Goal: Task Accomplishment & Management: Use online tool/utility

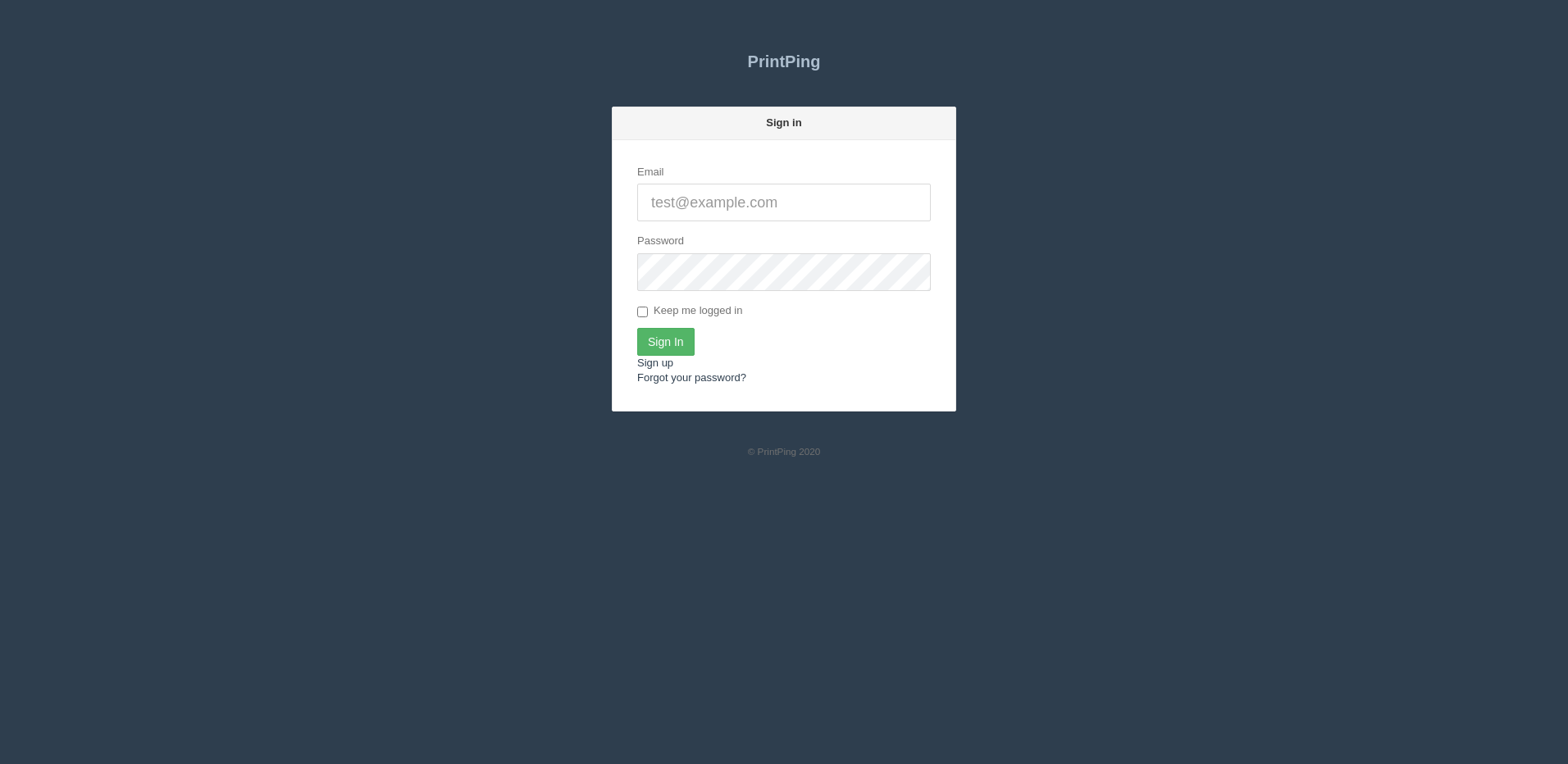
type input "[PERSON_NAME][EMAIL_ADDRESS][DOMAIN_NAME]"
click at [645, 347] on input "Sign In" at bounding box center [666, 341] width 57 height 28
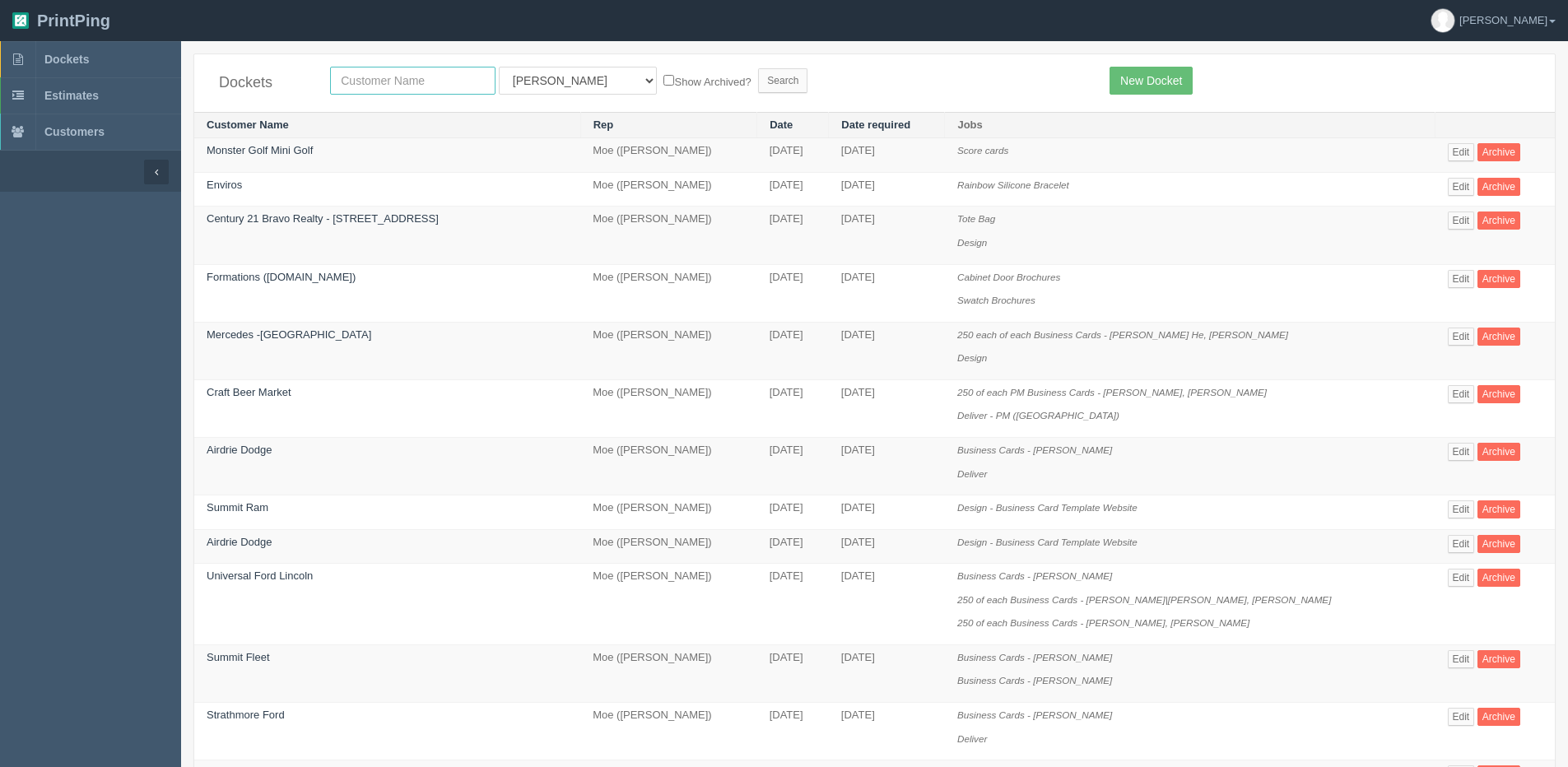
click at [348, 88] on input "text" at bounding box center [412, 80] width 165 height 28
type input "purpose med"
click at [758, 68] on input "Search" at bounding box center [783, 80] width 50 height 24
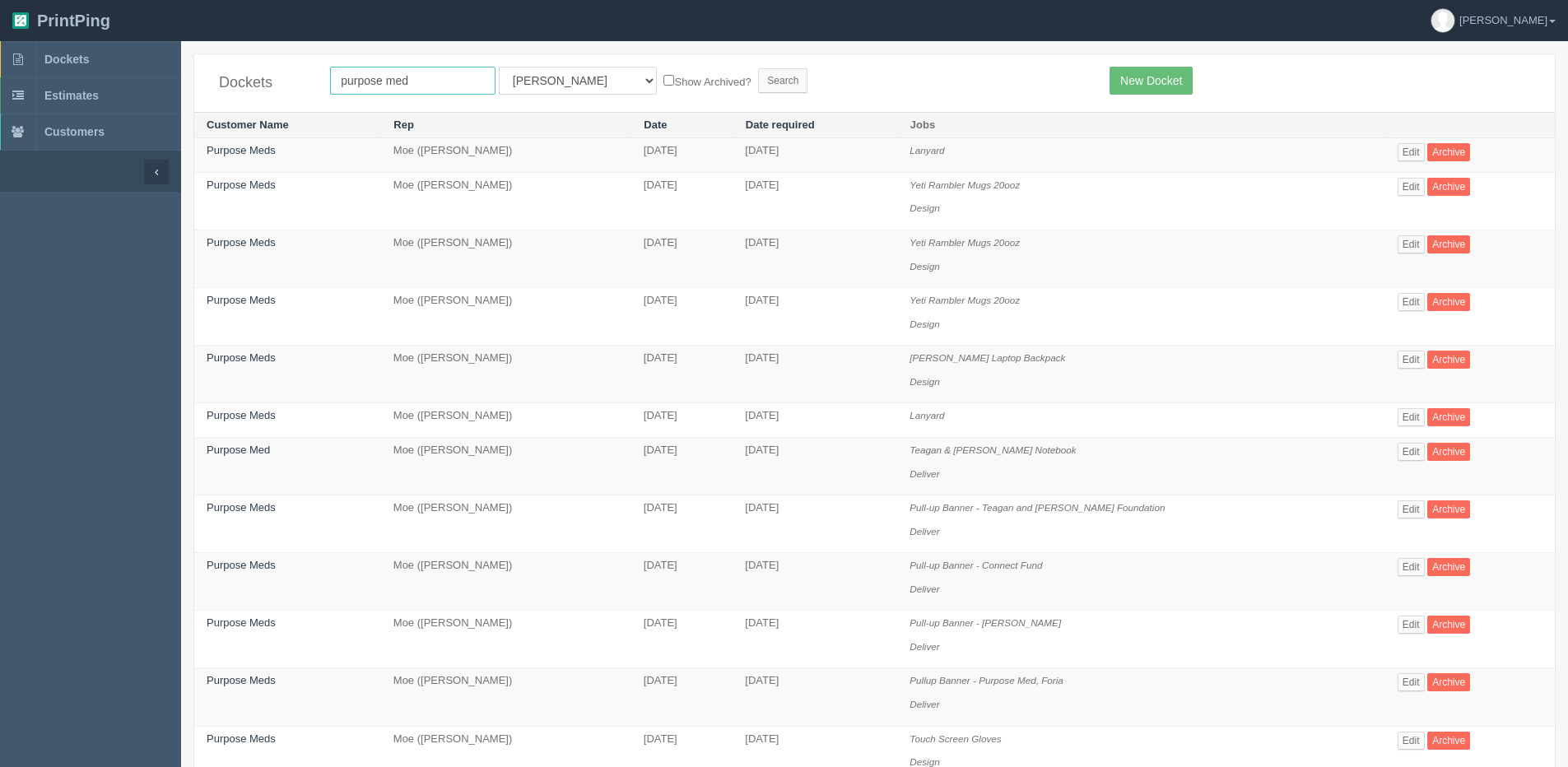
click at [347, 71] on input "purpose med" at bounding box center [412, 80] width 165 height 28
drag, startPoint x: 433, startPoint y: 85, endPoint x: 24, endPoint y: 88, distance: 409.0
click at [24, 88] on section "Dockets Estimates Customers" at bounding box center [784, 640] width 1568 height 1198
type input "action furnance"
click at [663, 75] on label "Show Archived?" at bounding box center [706, 81] width 87 height 19
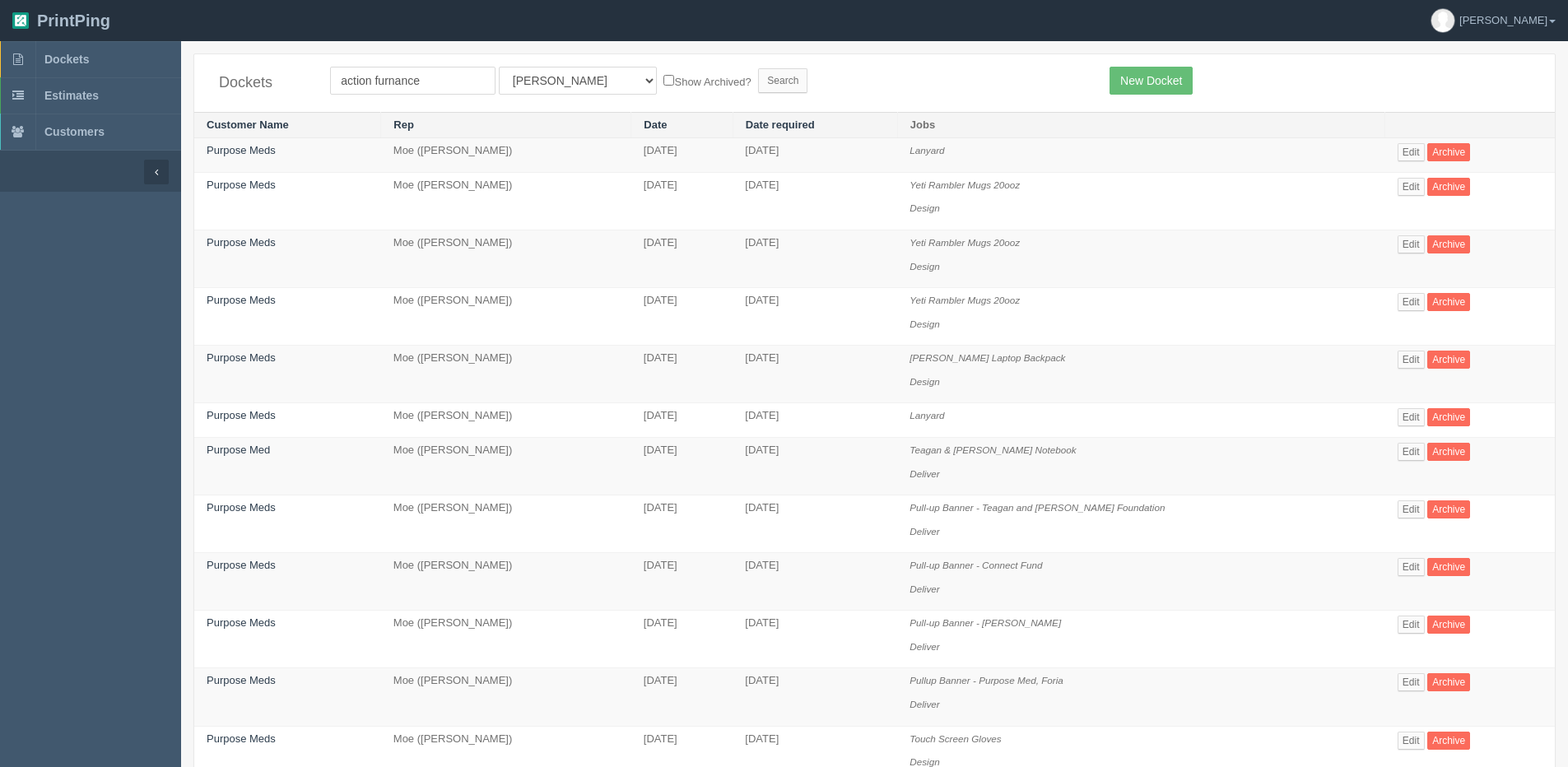
click at [663, 75] on input "Show Archived?" at bounding box center [668, 80] width 11 height 11
checkbox input "true"
click at [758, 79] on input "Search" at bounding box center [783, 80] width 50 height 24
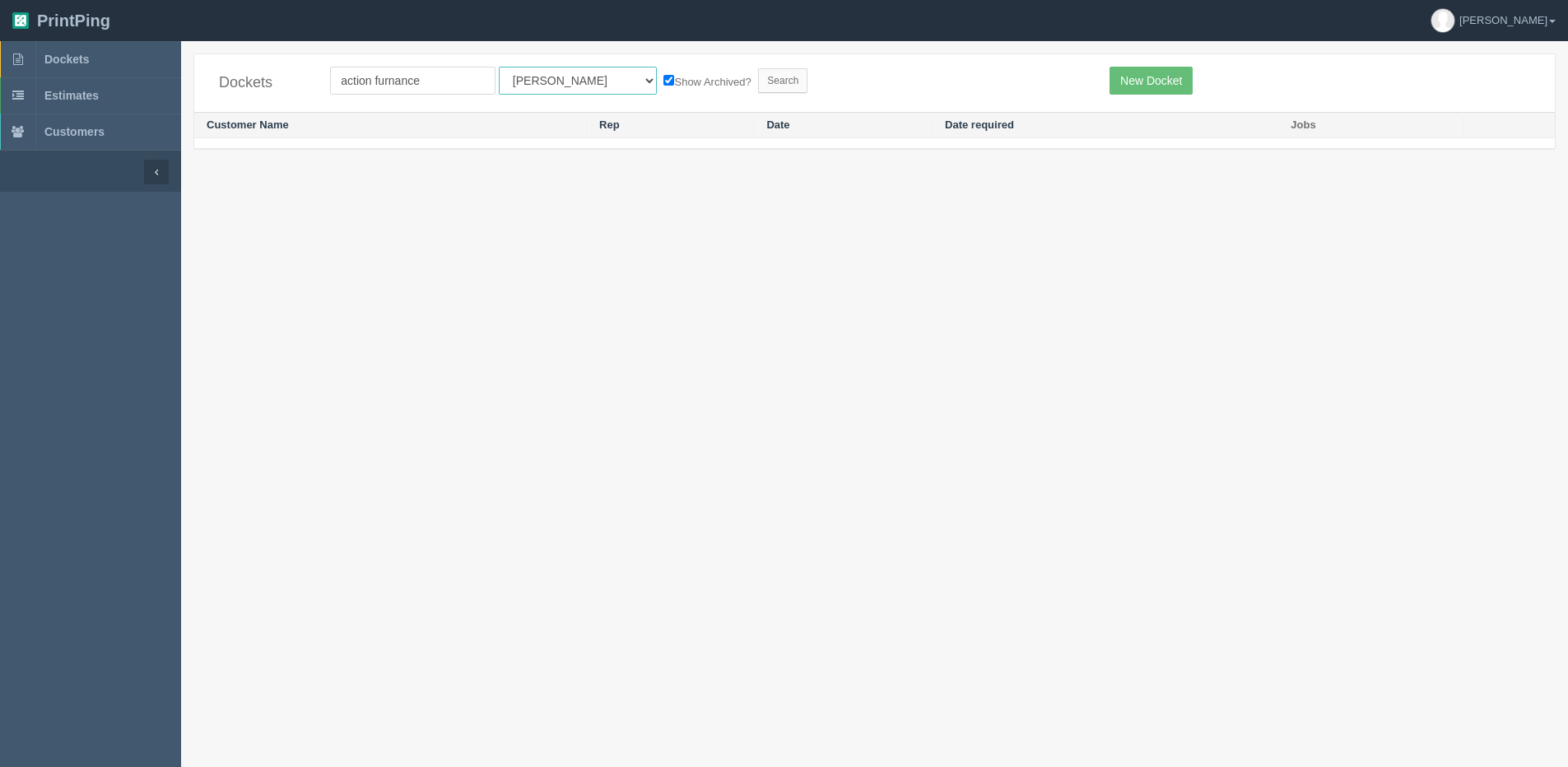
click at [537, 76] on select "All Users Ali Ali Test 1 Aly Amy Ankit Arif Brandon Dan France Greg Jim Mark Ma…" at bounding box center [577, 80] width 158 height 28
select select "1"
click at [498, 67] on select "All Users Ali Ali Test 1 Aly Amy Ankit Arif Brandon Dan France Greg Jim Mark Ma…" at bounding box center [577, 80] width 158 height 28
click at [758, 77] on input "Search" at bounding box center [783, 80] width 50 height 24
click at [440, 94] on input "action furnance" at bounding box center [412, 80] width 165 height 28
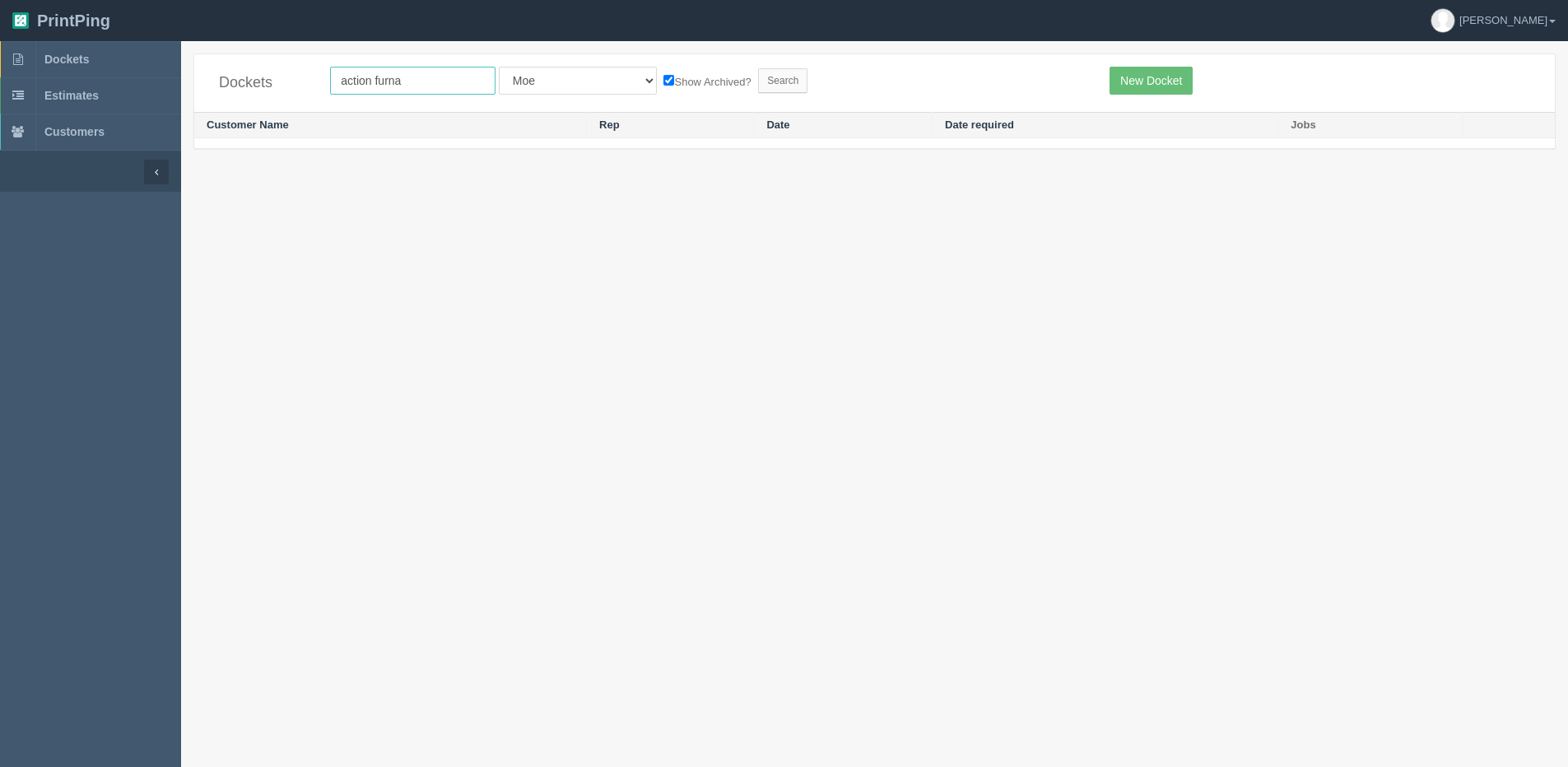
type input "Action Furnace"
click at [758, 84] on input "Search" at bounding box center [783, 80] width 50 height 24
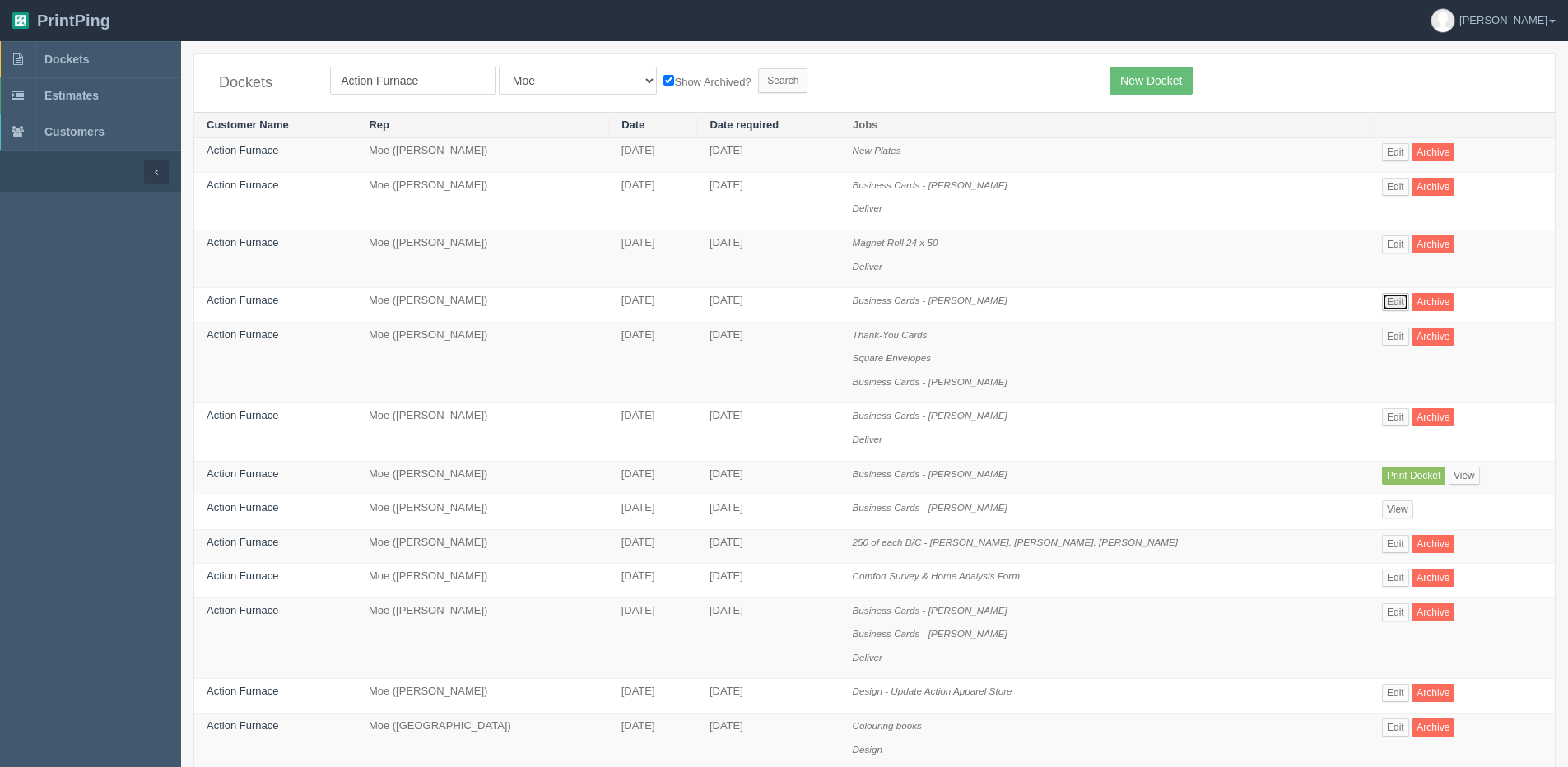
click at [1389, 300] on link "Edit" at bounding box center [1395, 301] width 27 height 18
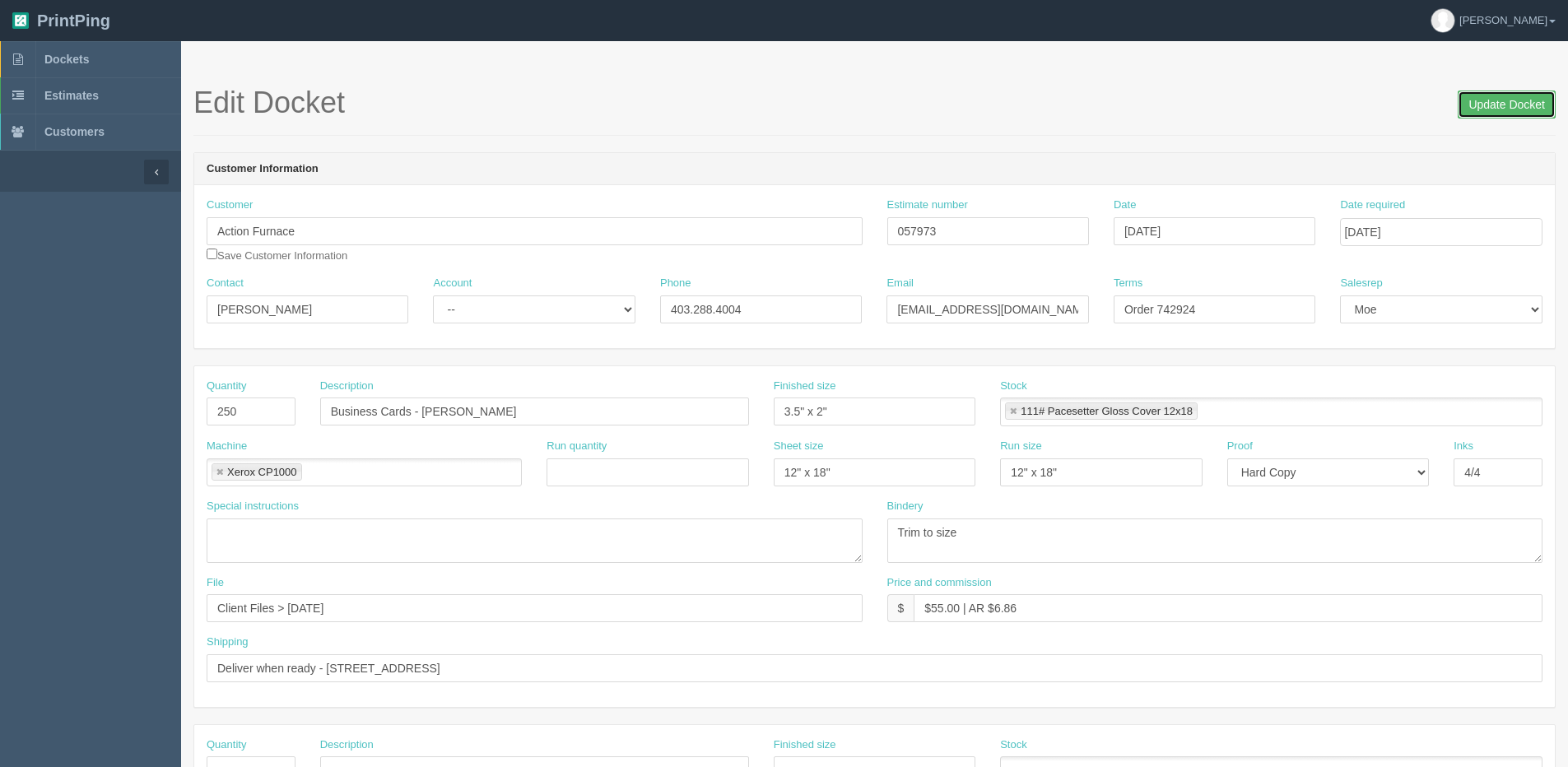
click at [1488, 100] on input "Update Docket" at bounding box center [1506, 104] width 98 height 28
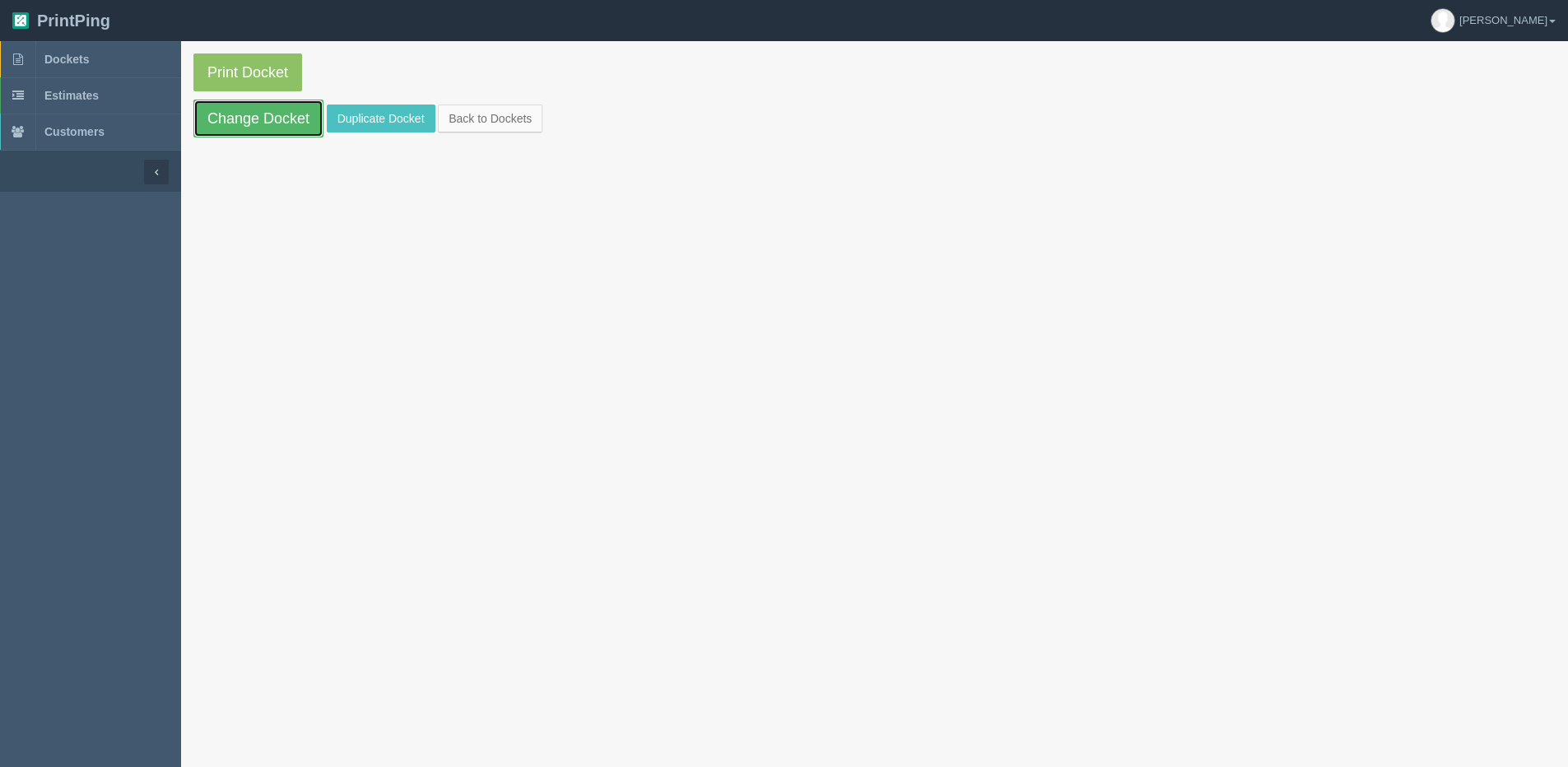
click at [303, 111] on link "Change Docket" at bounding box center [258, 118] width 130 height 38
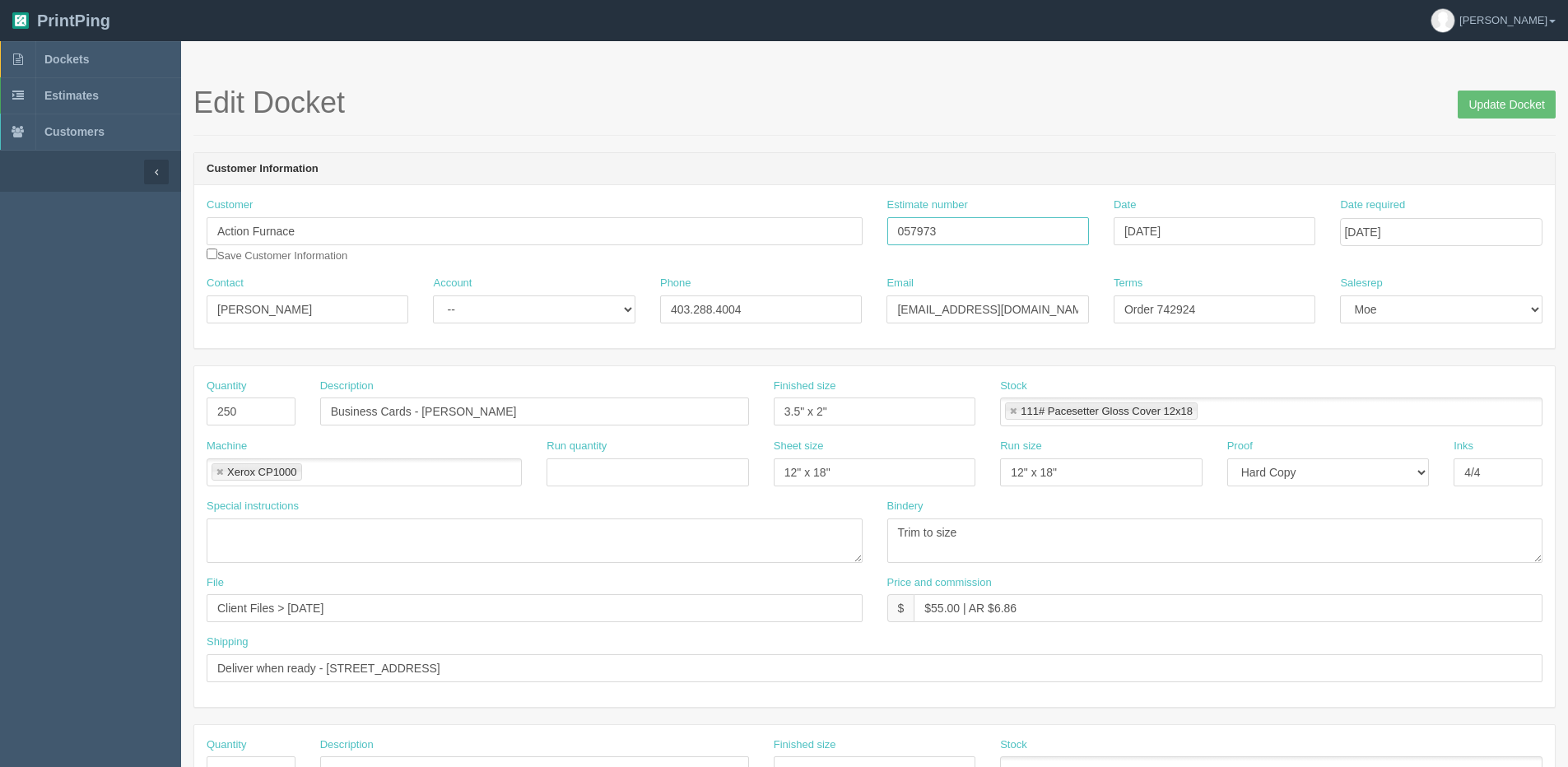
drag, startPoint x: 1024, startPoint y: 233, endPoint x: 732, endPoint y: 239, distance: 292.1
click at [752, 240] on div "Customer Action Furnace Save Customer Information Estimate number 057973 Date J…" at bounding box center [874, 236] width 1361 height 78
click at [1531, 97] on input "Update Docket" at bounding box center [1506, 104] width 98 height 28
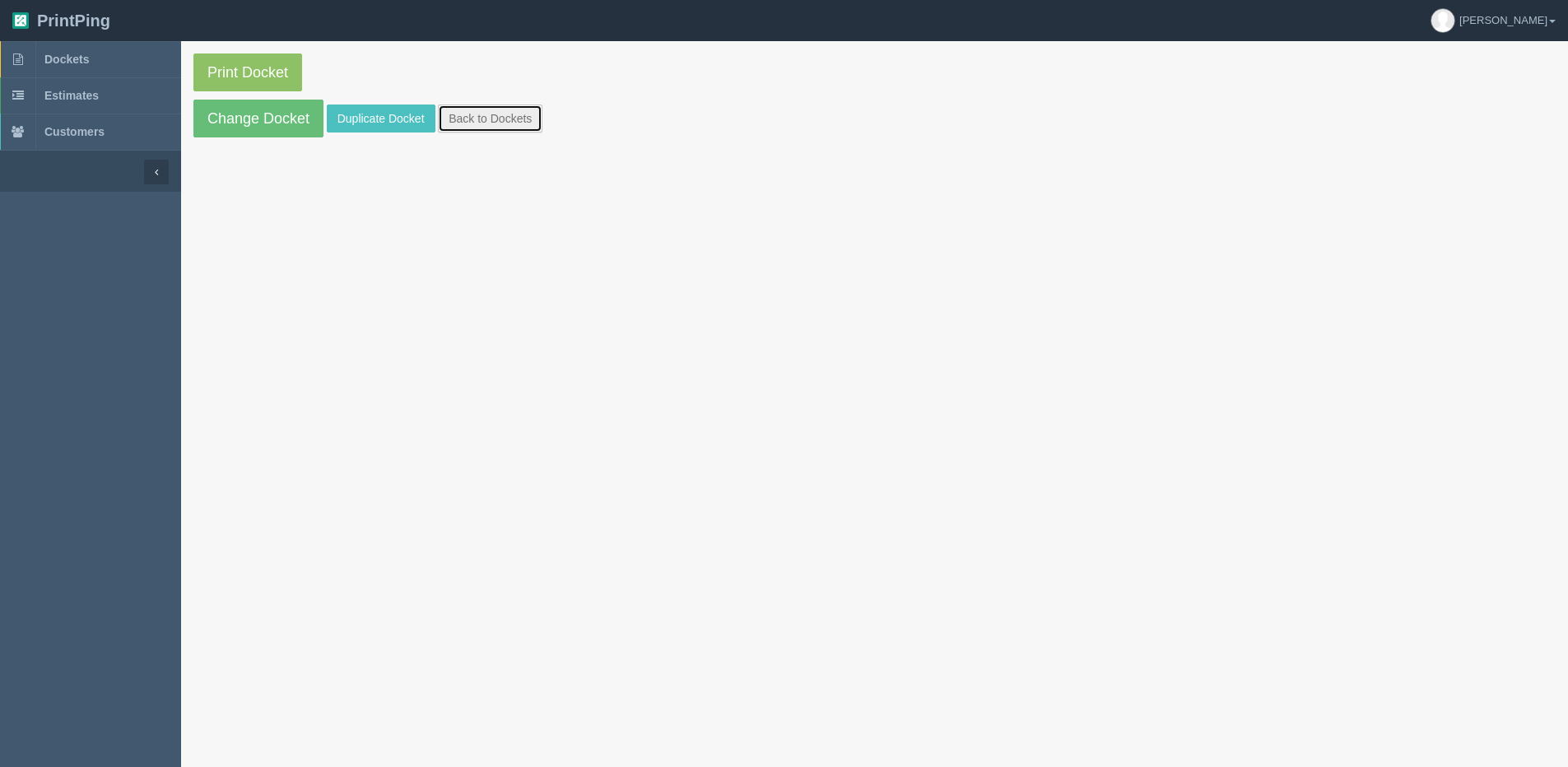
click at [506, 125] on link "Back to Dockets" at bounding box center [490, 118] width 105 height 28
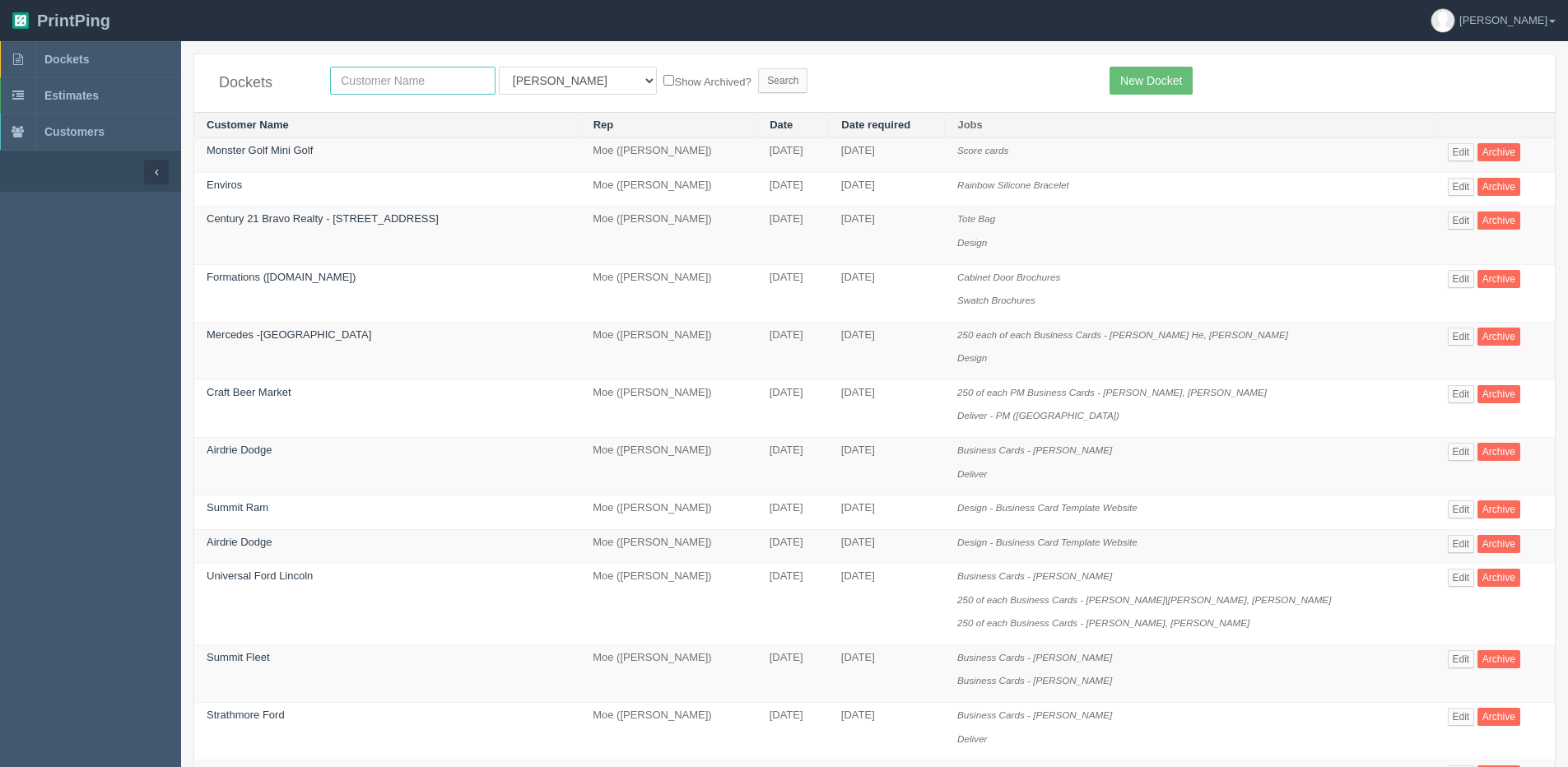
click at [368, 84] on input "text" at bounding box center [412, 80] width 165 height 28
type input "action"
click at [758, 68] on input "Search" at bounding box center [783, 80] width 50 height 24
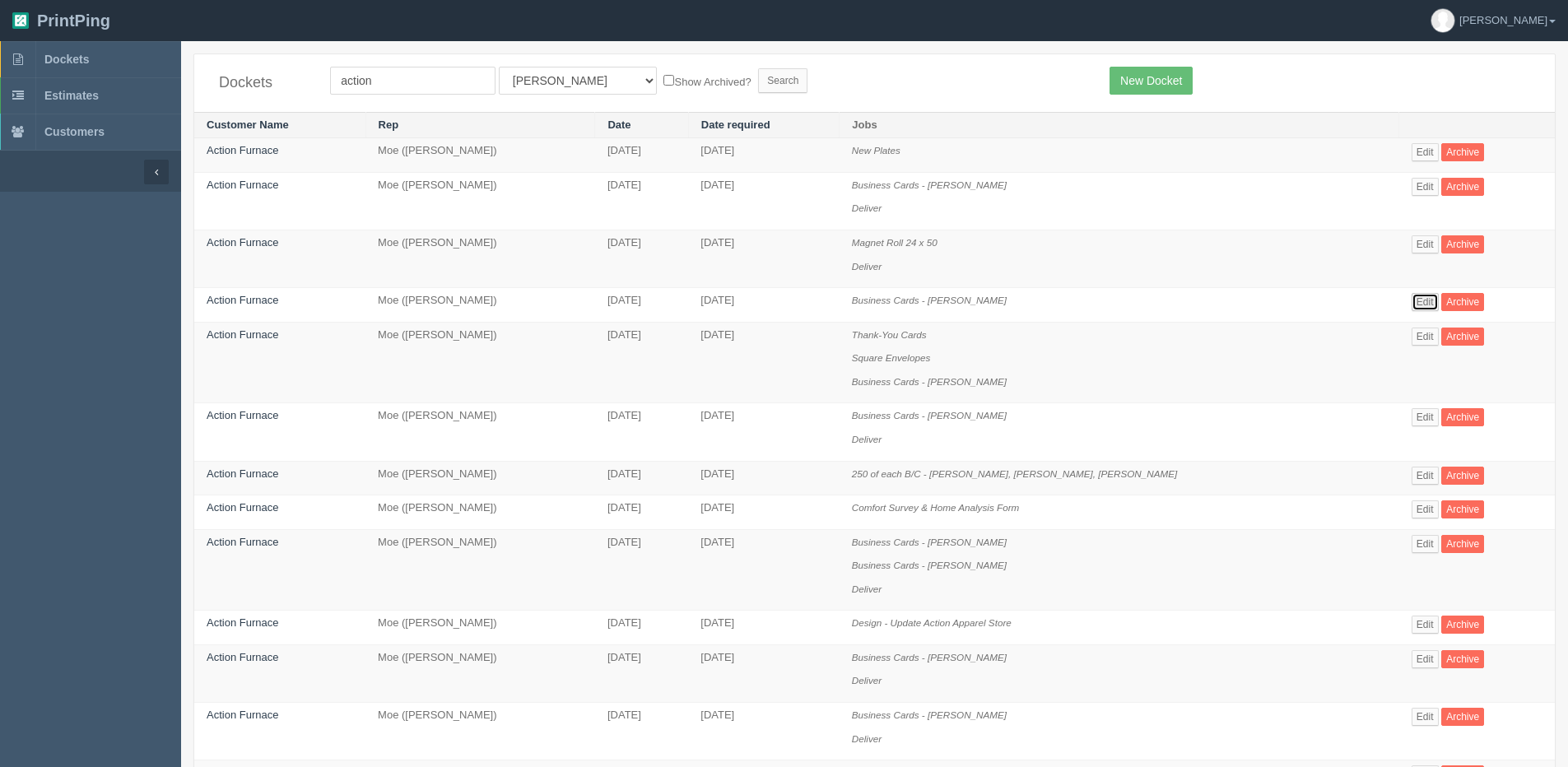
click at [1417, 305] on link "Edit" at bounding box center [1425, 301] width 27 height 18
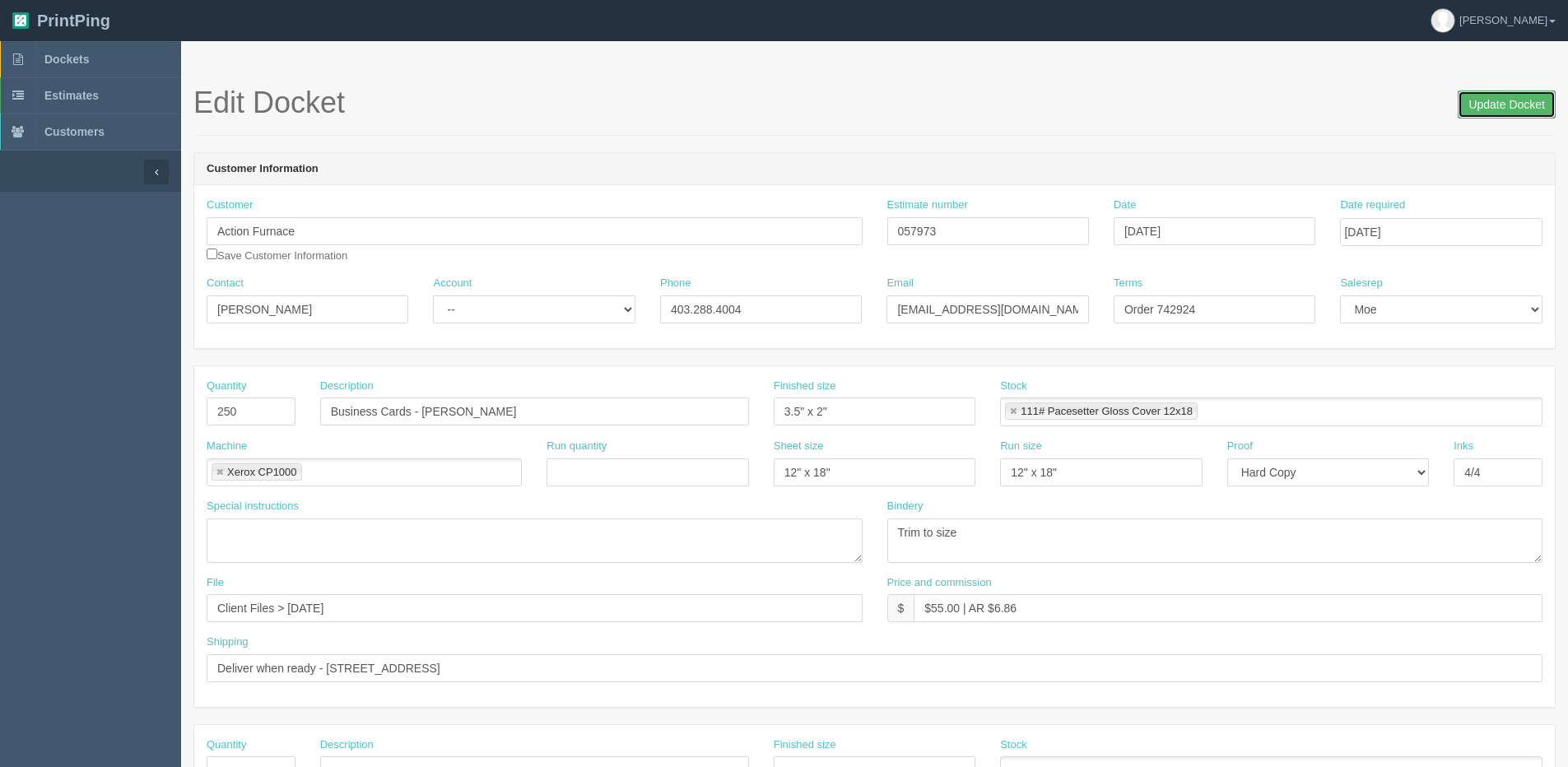
drag, startPoint x: 1517, startPoint y: 111, endPoint x: 1413, endPoint y: 111, distance: 104.0
click at [1516, 110] on input "Update Docket" at bounding box center [1506, 104] width 98 height 28
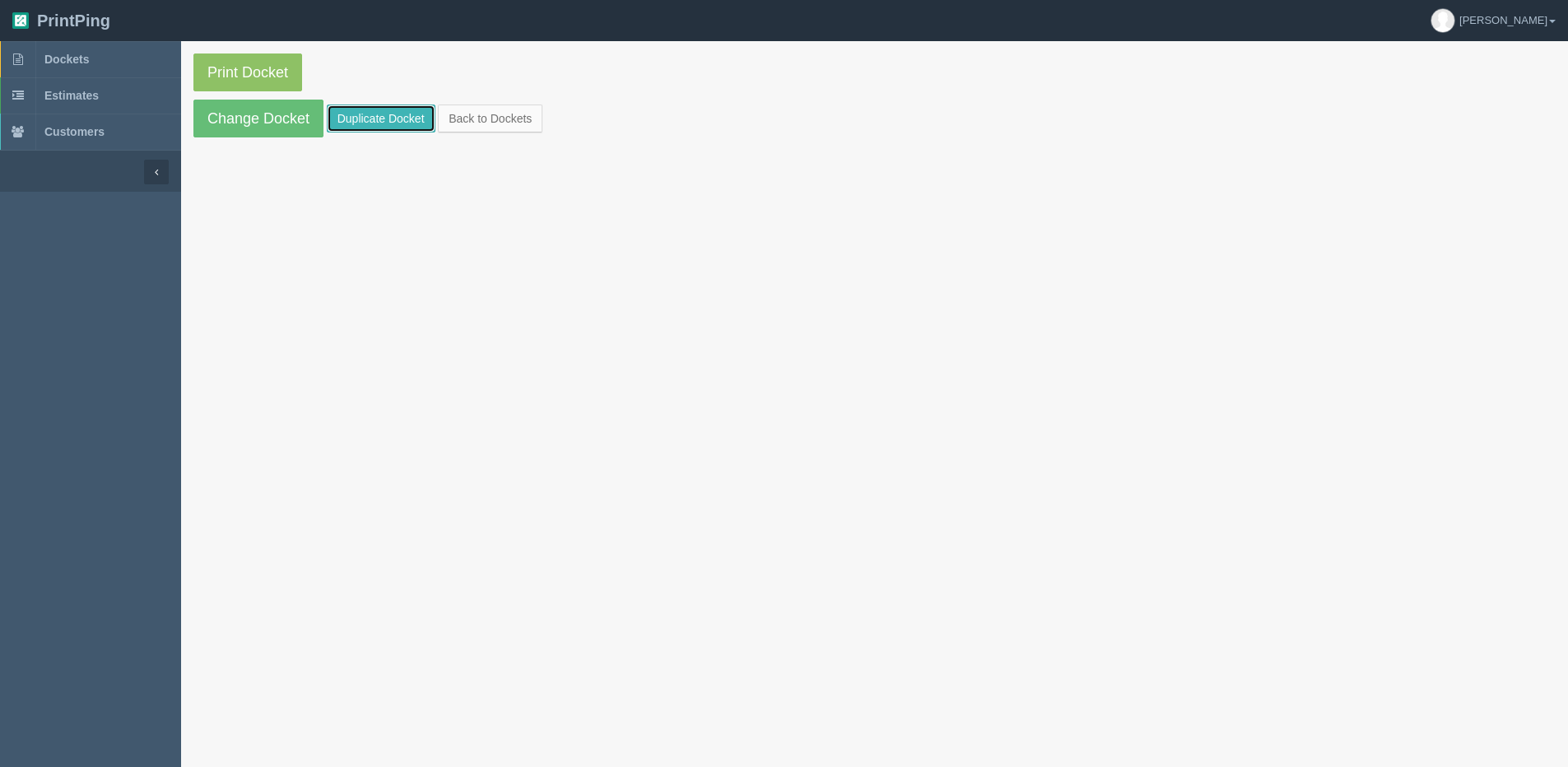
click at [337, 111] on link "Duplicate Docket" at bounding box center [380, 118] width 109 height 28
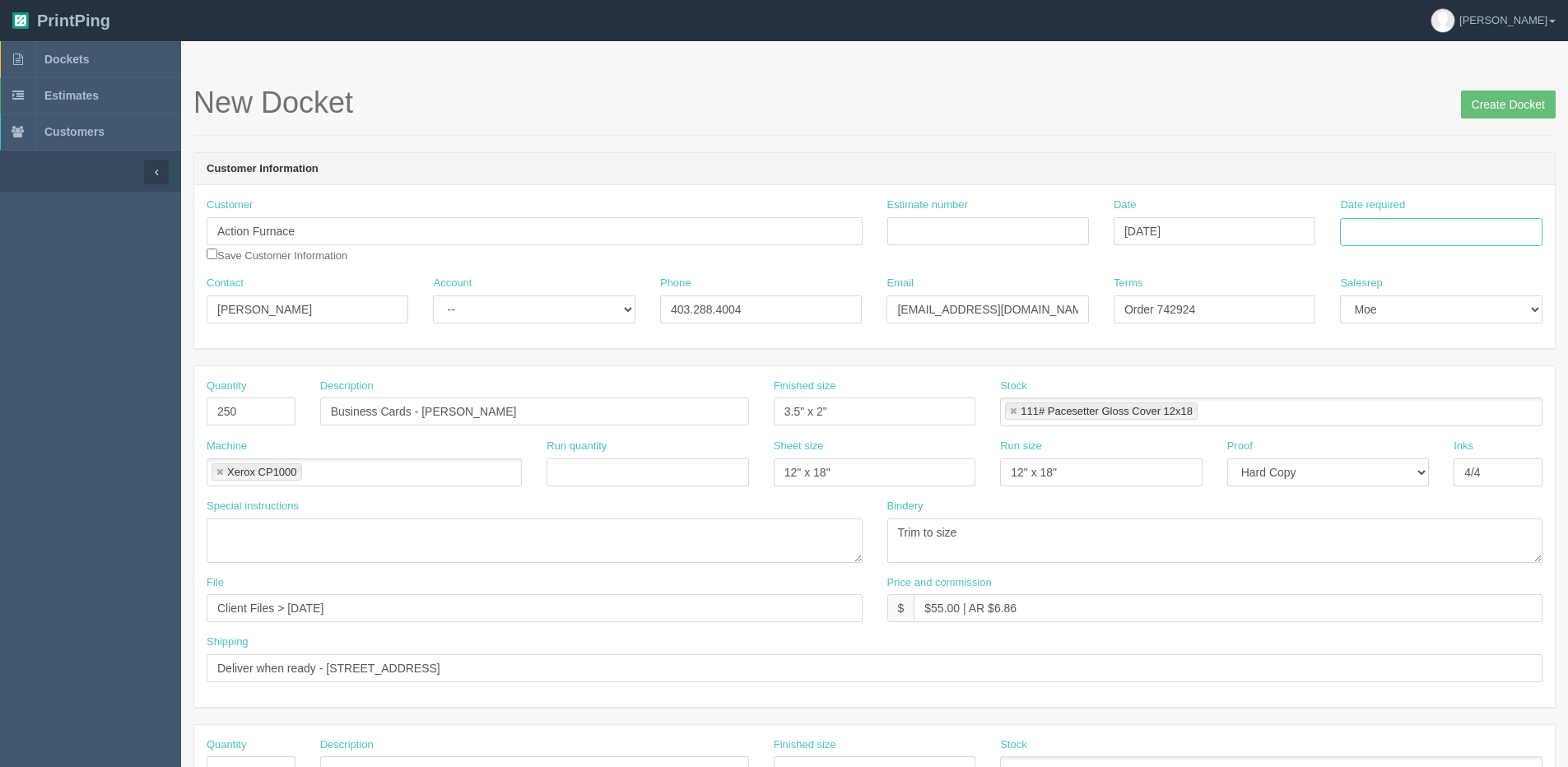
click at [1490, 235] on input "Date required" at bounding box center [1440, 232] width 202 height 28
click at [1392, 468] on th "Today" at bounding box center [1420, 461] width 153 height 24
click at [1442, 371] on td "14" at bounding box center [1445, 366] width 21 height 24
type input "[DATE]"
click at [1032, 238] on input "Estimate number" at bounding box center [988, 231] width 202 height 28
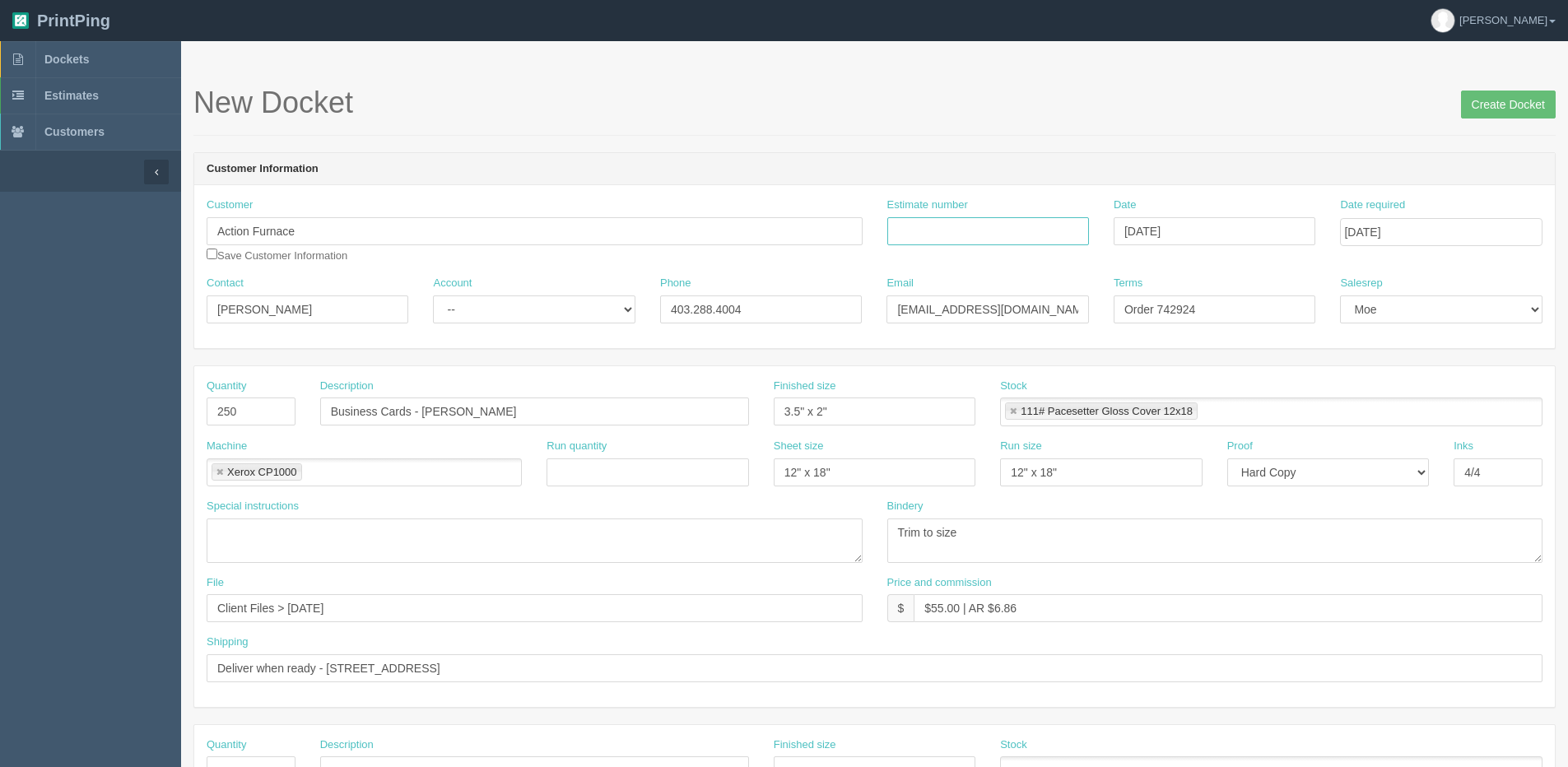
paste input "057973"
type input "057973"
click at [977, 359] on form "New Docket Create Docket Customer Information Customer Action Furnace Save Cust…" at bounding box center [874, 778] width 1362 height 1384
drag, startPoint x: 1169, startPoint y: 313, endPoint x: 1484, endPoint y: 258, distance: 319.8
click at [1406, 278] on div "Contact Jean Martinez Account -- Existing Client Allrush Client Rep Client Phon…" at bounding box center [874, 305] width 1361 height 60
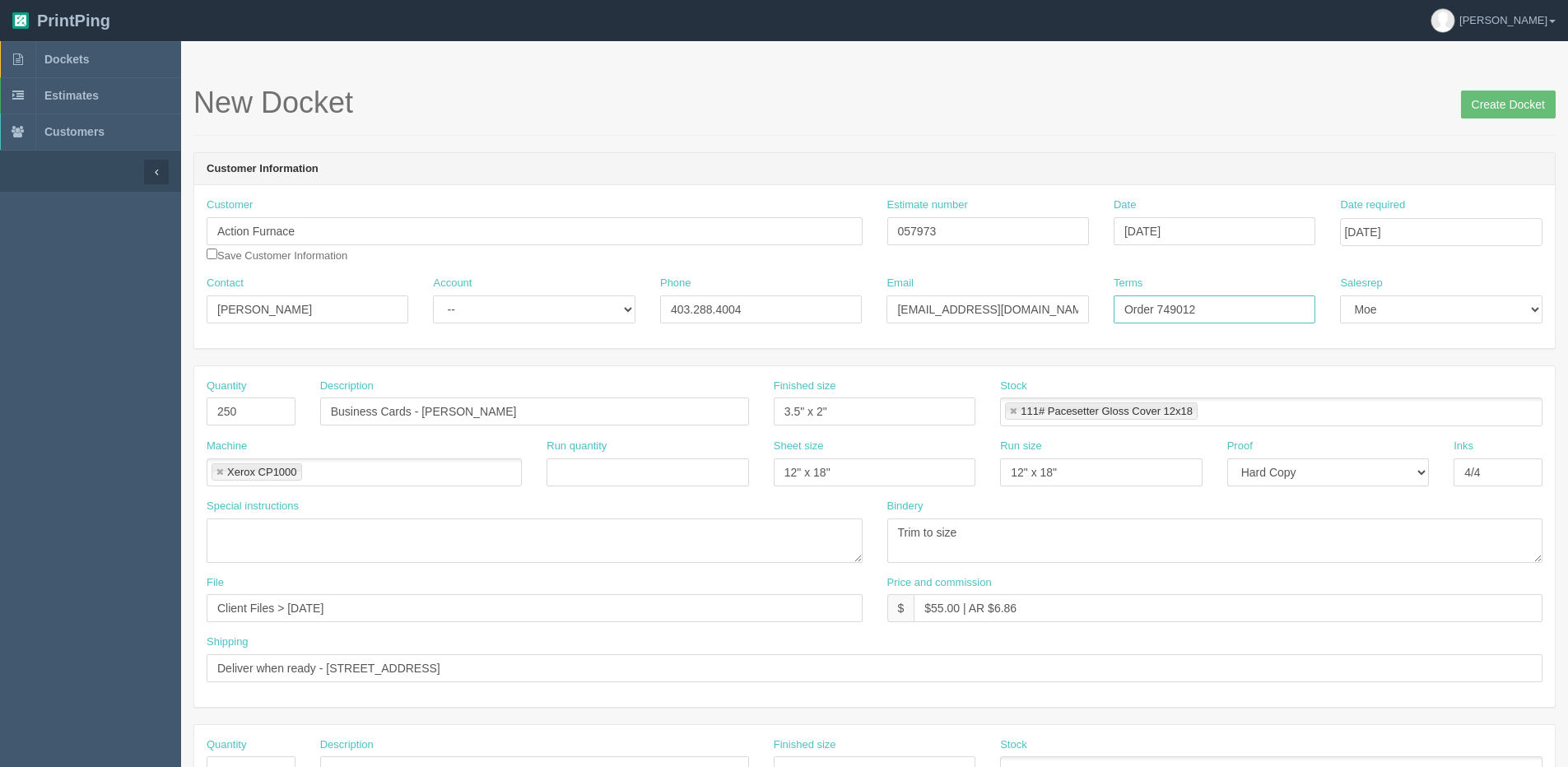
type input "Order 749012"
drag, startPoint x: 423, startPoint y: 408, endPoint x: 1397, endPoint y: 416, distance: 974.0
click at [1214, 416] on div "Quantity 250 Description Business Cards - Josh Glass Finished size 3.5" x 2" St…" at bounding box center [874, 408] width 1361 height 60
type input "Business Cards - [PERSON_NAME]"
drag, startPoint x: 290, startPoint y: 608, endPoint x: 977, endPoint y: 557, distance: 688.9
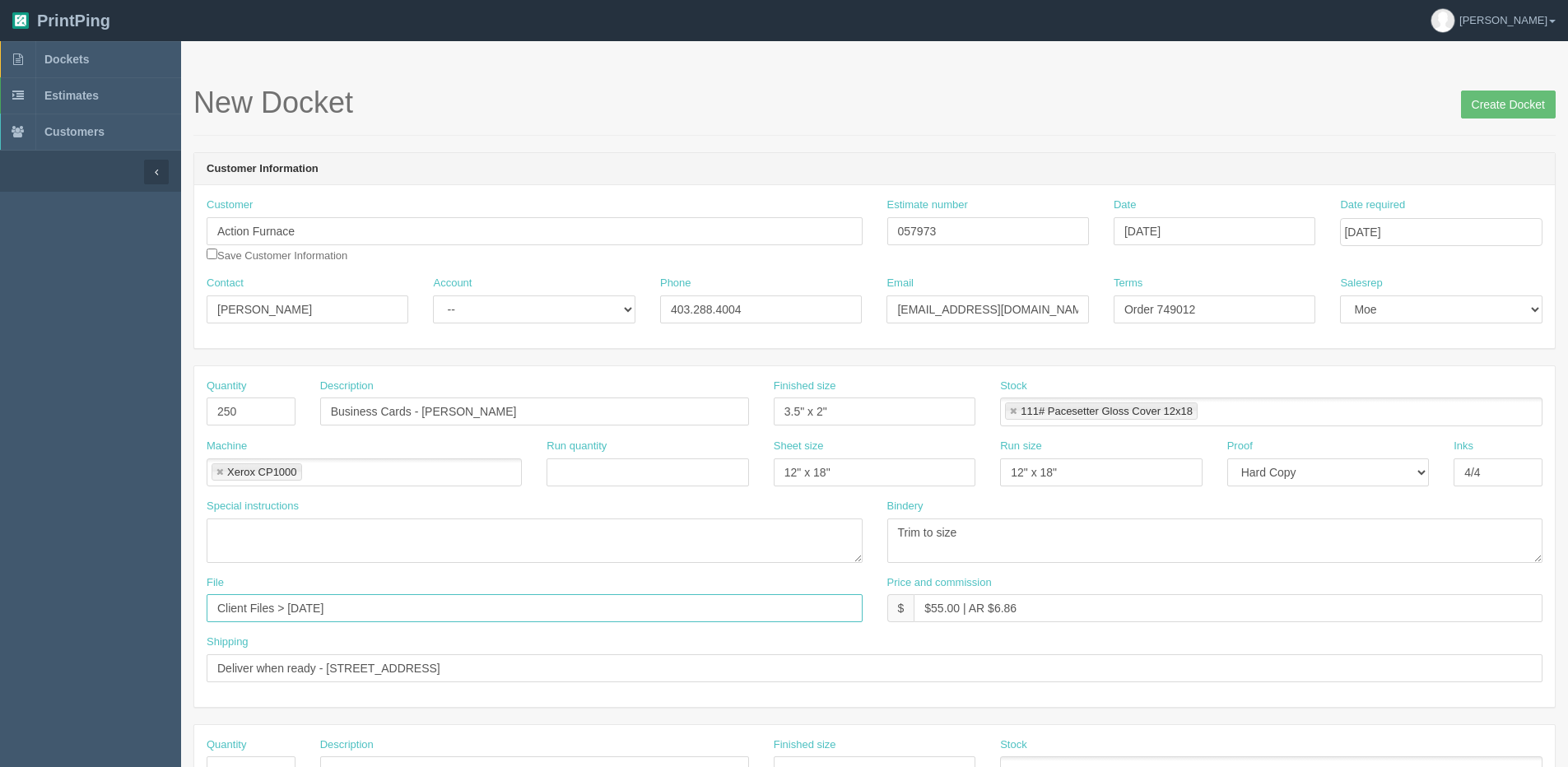
click at [977, 557] on div "Quantity 250 Description Business Cards - Dale Janeski Finished size 3.5" x 2" …" at bounding box center [874, 537] width 1361 height 341
type input "Client Files > August 2025"
click at [1496, 105] on input "Create Docket" at bounding box center [1508, 104] width 94 height 28
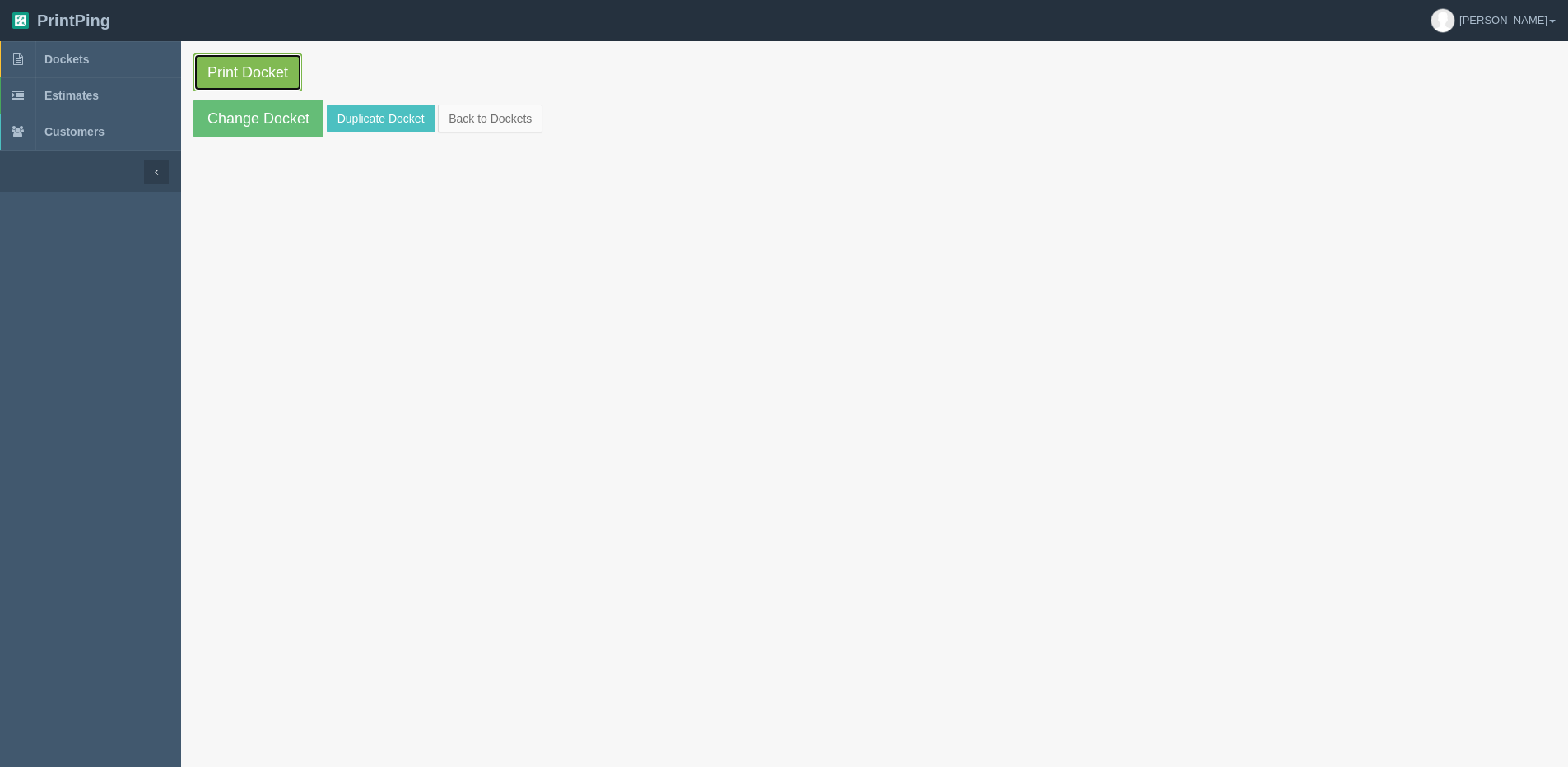
click at [255, 67] on link "Print Docket" at bounding box center [247, 72] width 109 height 38
click at [506, 135] on section "Print Docket Change Docket Duplicate Docket Back to Dockets" at bounding box center [875, 95] width 1387 height 109
click at [537, 114] on link "Back to Dockets" at bounding box center [490, 118] width 105 height 28
